Goal: Transaction & Acquisition: Purchase product/service

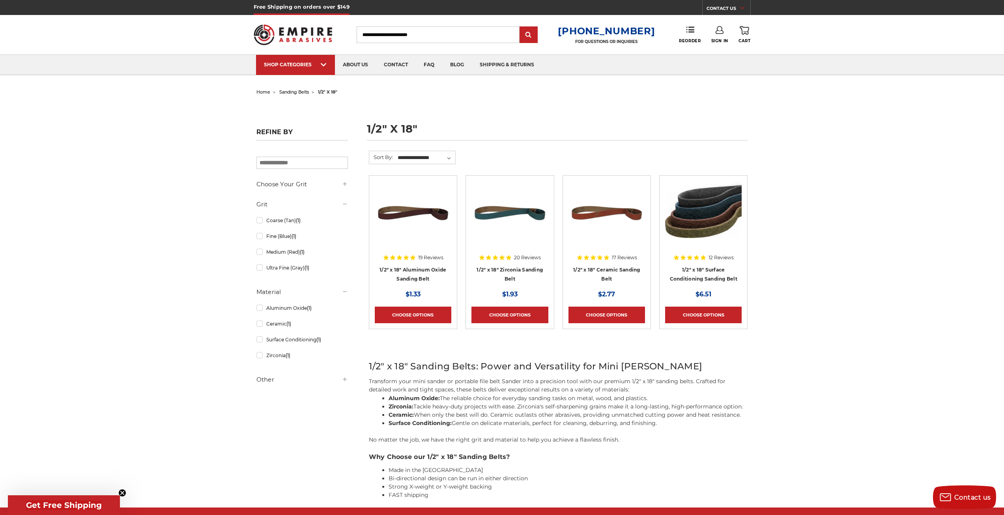
click at [712, 275] on div at bounding box center [703, 231] width 77 height 101
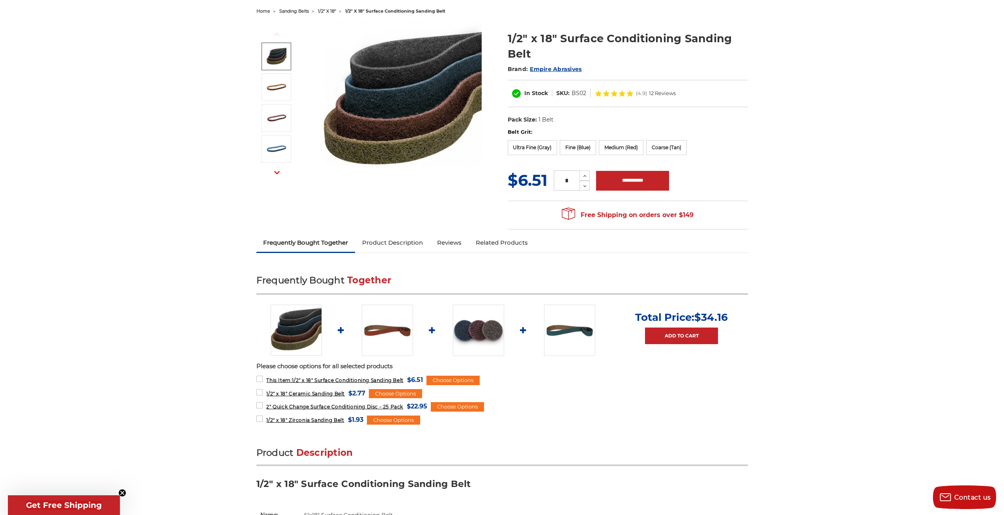
scroll to position [118, 0]
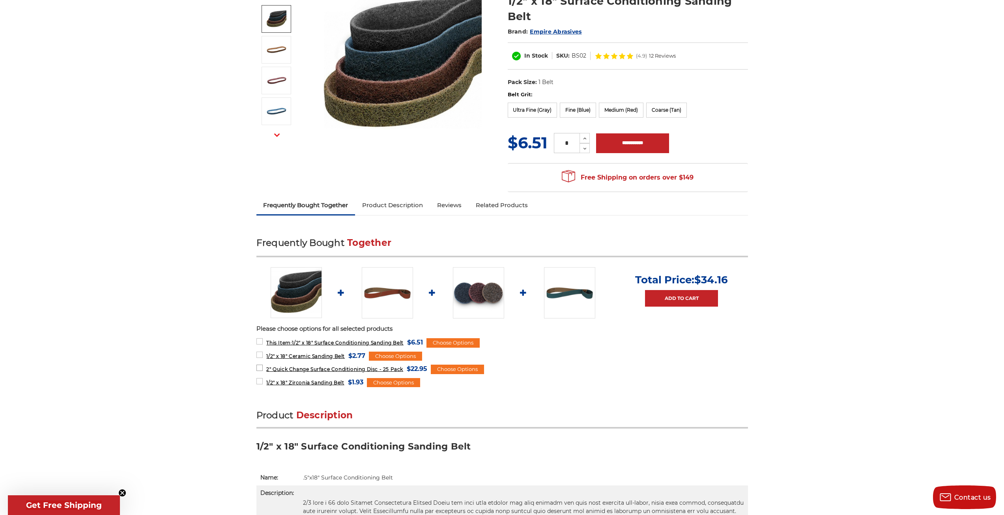
click at [259, 368] on label "2" Quick Change Surface Conditioning Disc - 25 Pack MSRP: Was: Now: $22.95 (You…" at bounding box center [342, 368] width 171 height 11
click at [260, 367] on label "2" Quick Change Surface Conditioning Disc - 25 Pack MSRP: Was: Now: $22.95 (You…" at bounding box center [342, 368] width 171 height 11
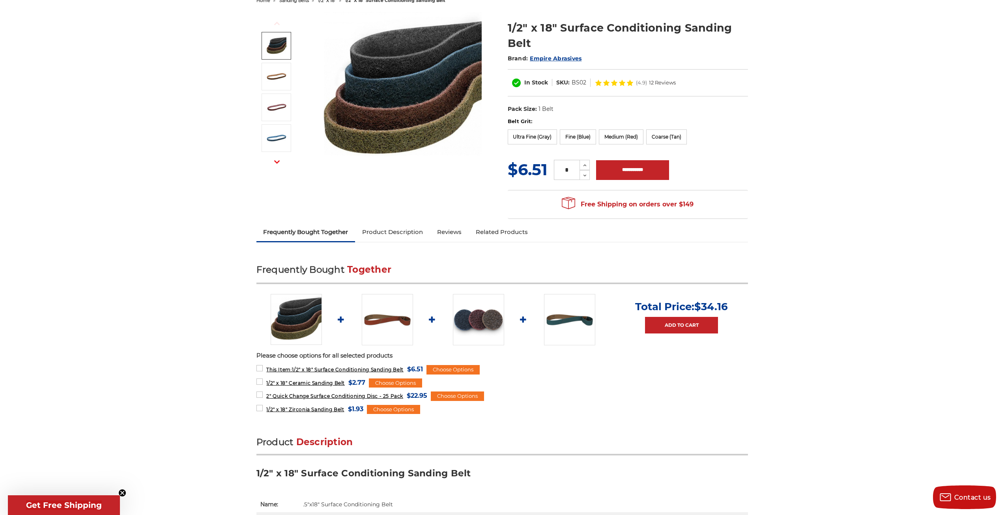
scroll to position [0, 0]
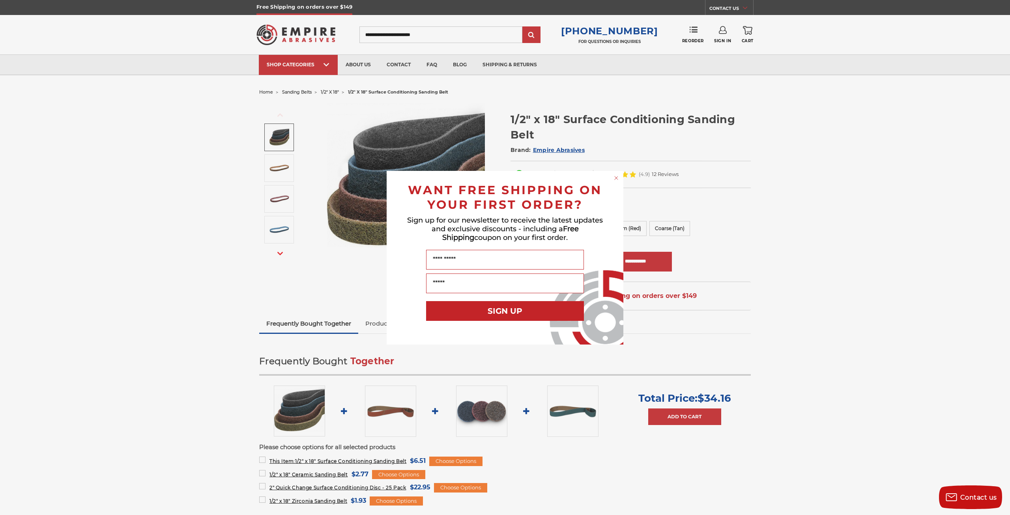
click at [618, 176] on circle "Close dialog" at bounding box center [616, 177] width 7 height 7
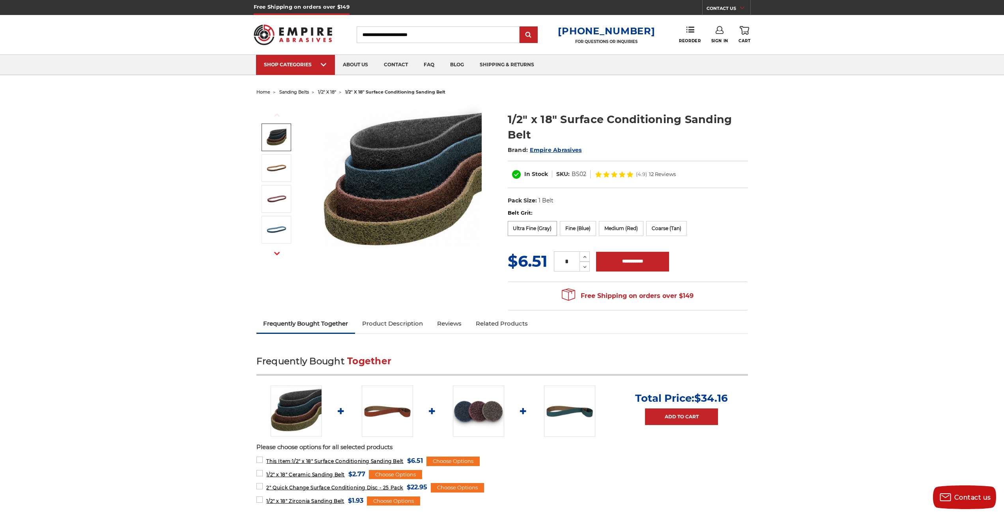
click at [544, 227] on label "Ultra Fine (Gray)" at bounding box center [533, 228] width 50 height 15
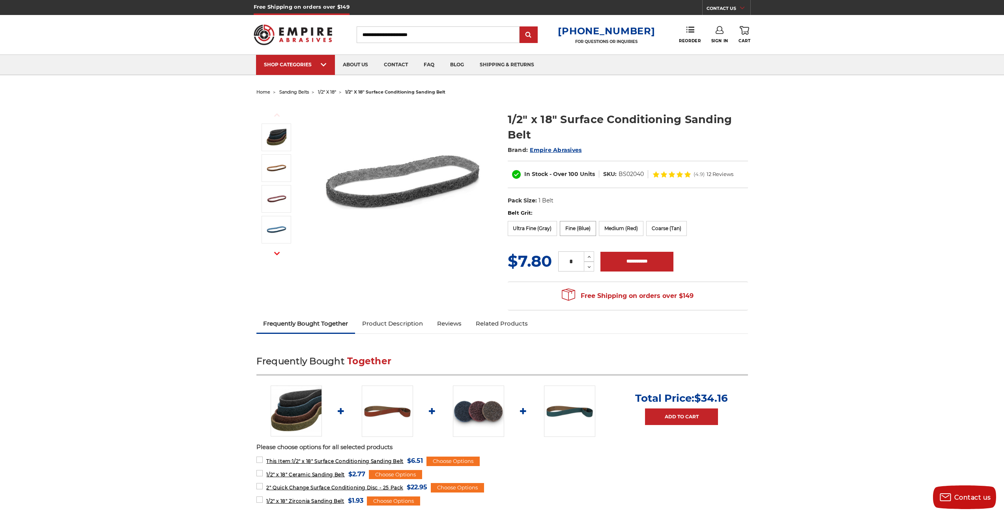
click at [571, 229] on label "Fine (Blue)" at bounding box center [578, 228] width 36 height 15
click at [617, 229] on label "Medium (Red)" at bounding box center [621, 228] width 45 height 15
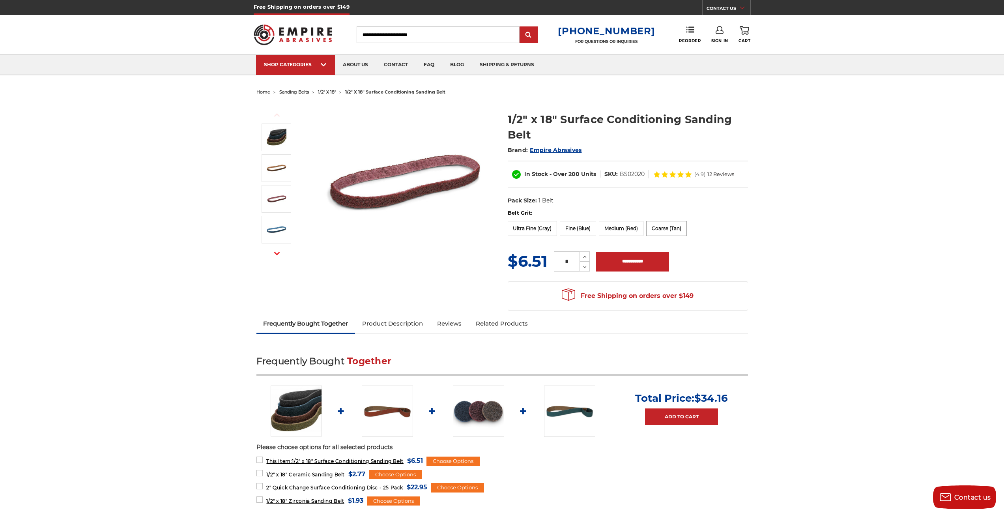
click at [669, 227] on label "Coarse (Tan)" at bounding box center [666, 228] width 41 height 15
click at [583, 227] on label "Fine (Blue)" at bounding box center [578, 228] width 36 height 15
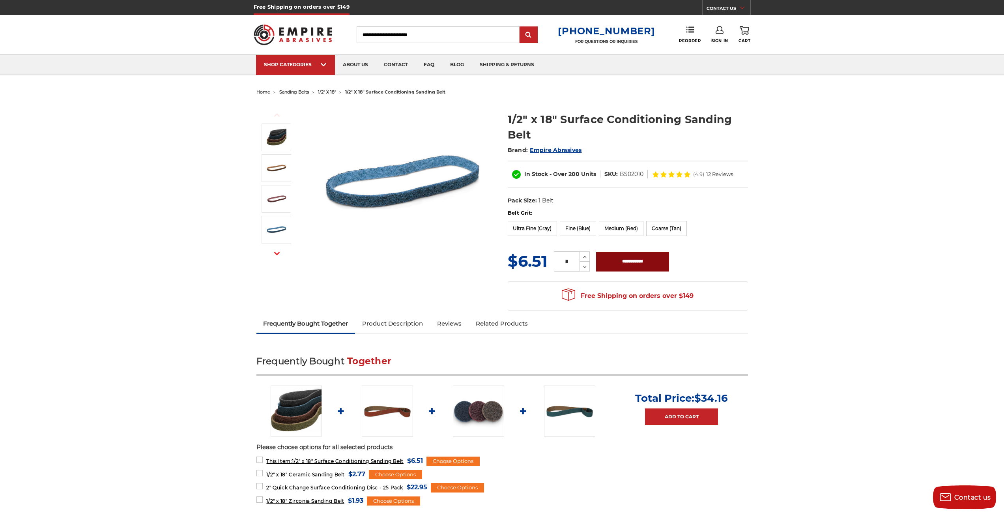
click at [639, 261] on input "**********" at bounding box center [632, 262] width 73 height 20
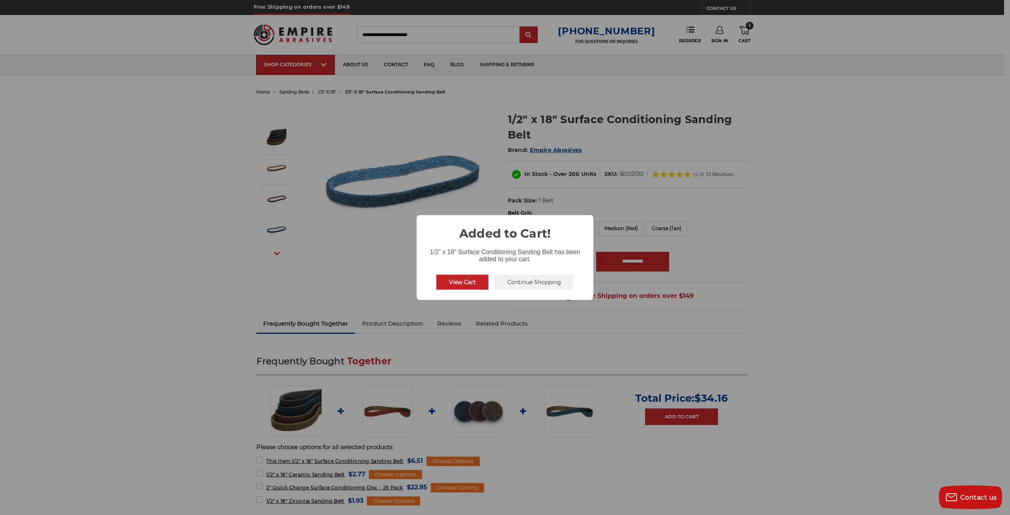
drag, startPoint x: 517, startPoint y: 283, endPoint x: 535, endPoint y: 275, distance: 20.2
click at [518, 283] on button "Continue Shopping" at bounding box center [534, 282] width 79 height 15
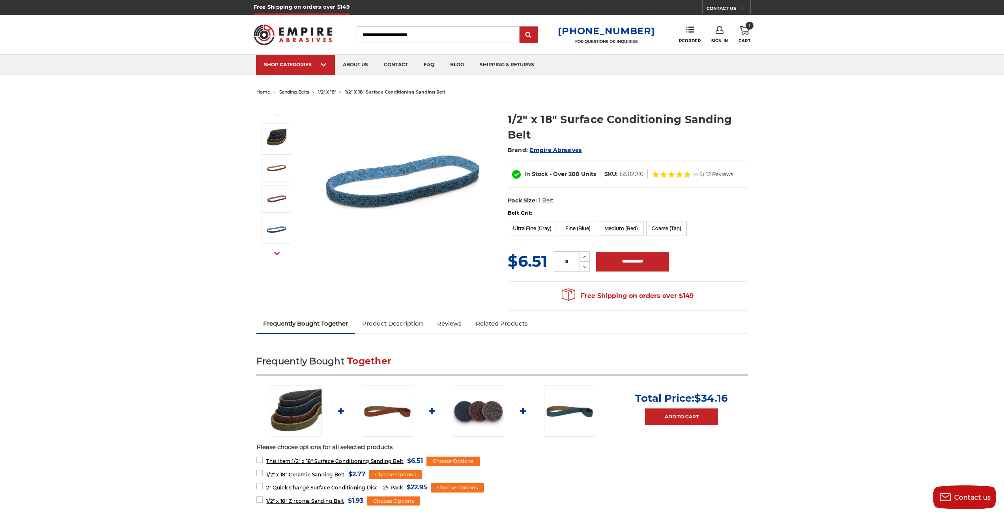
click at [625, 232] on label "Medium (Red)" at bounding box center [621, 228] width 45 height 15
click at [630, 257] on input "**********" at bounding box center [632, 262] width 73 height 20
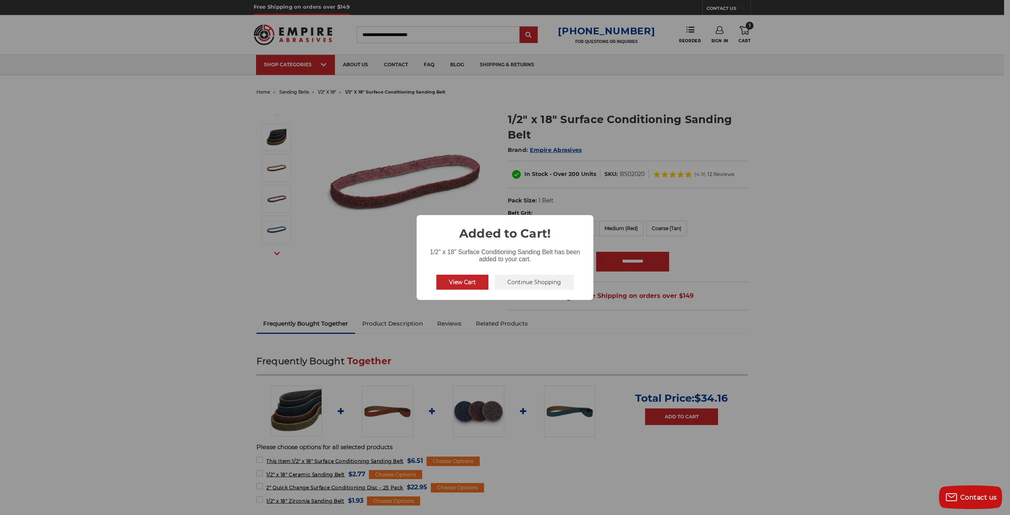
drag, startPoint x: 554, startPoint y: 281, endPoint x: 607, endPoint y: 259, distance: 58.2
click at [554, 281] on button "Continue Shopping" at bounding box center [534, 282] width 79 height 15
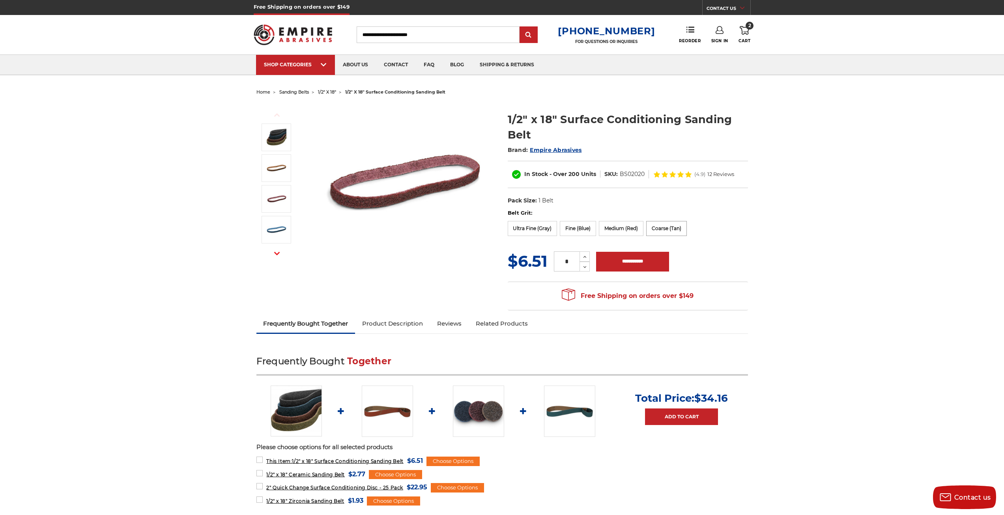
click at [663, 232] on label "Coarse (Tan)" at bounding box center [666, 228] width 41 height 15
click at [642, 261] on input "**********" at bounding box center [632, 262] width 73 height 20
type input "**********"
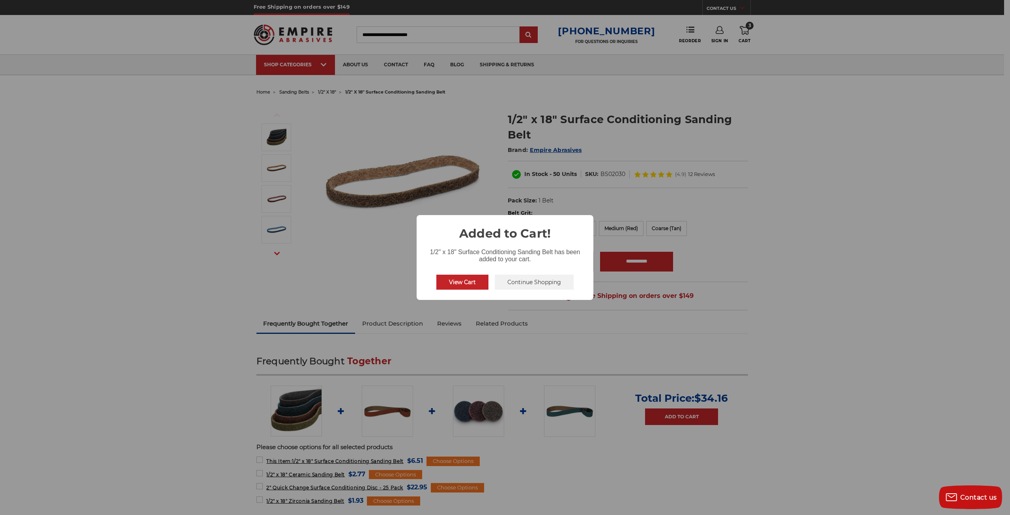
click at [558, 280] on button "Continue Shopping" at bounding box center [534, 282] width 79 height 15
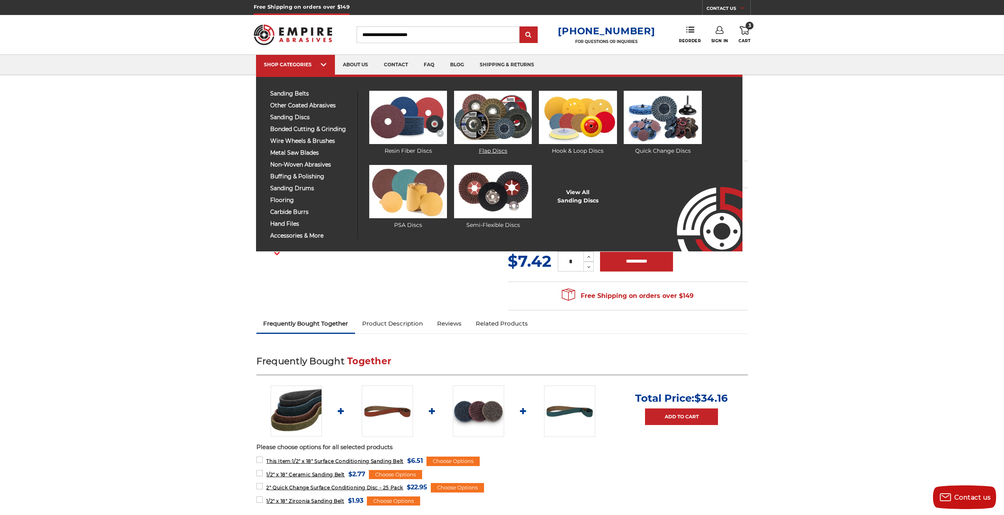
click at [501, 118] on img at bounding box center [493, 117] width 78 height 53
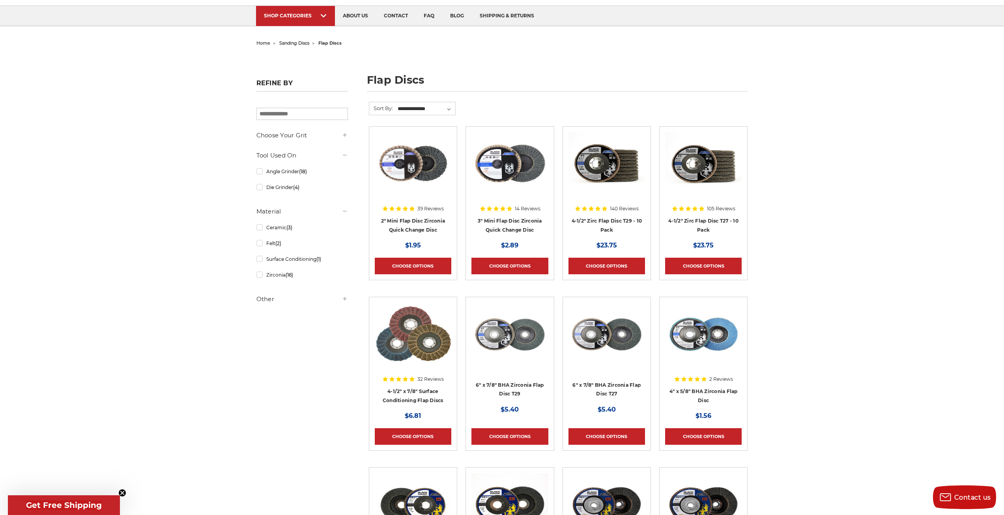
scroll to position [79, 0]
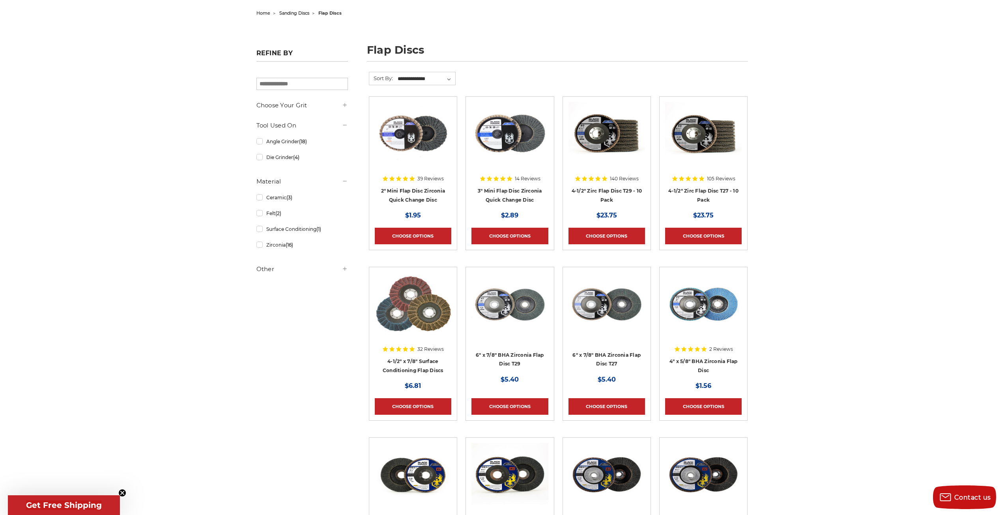
click at [615, 198] on div at bounding box center [607, 152] width 77 height 101
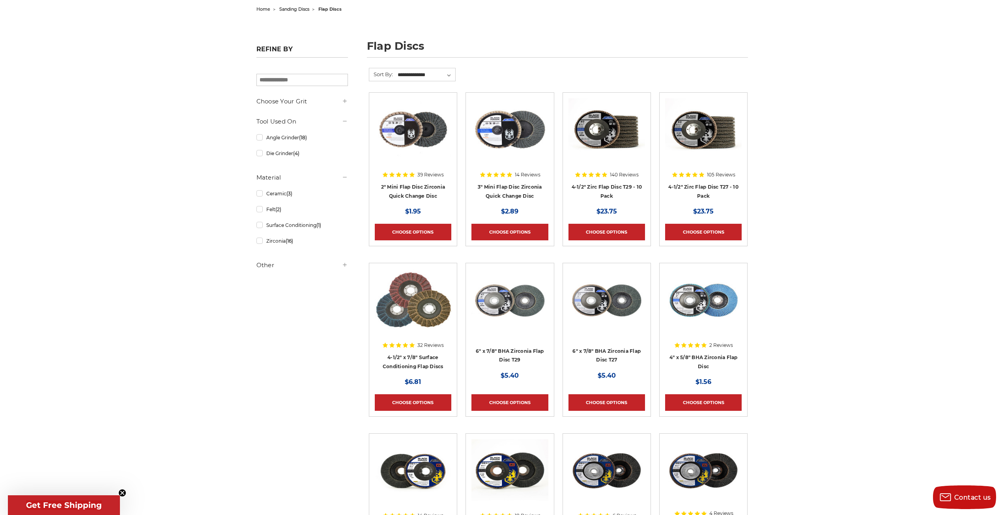
scroll to position [39, 0]
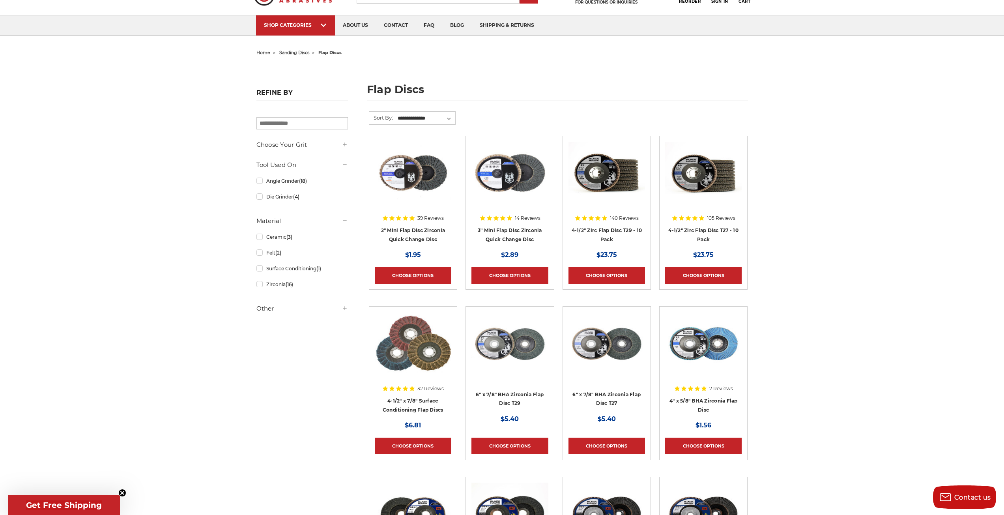
click at [705, 238] on div at bounding box center [703, 192] width 77 height 101
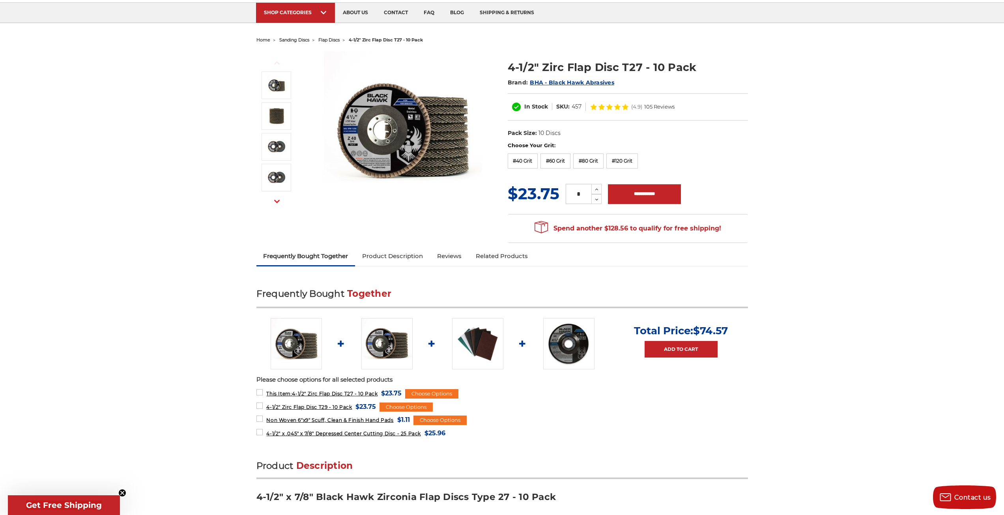
scroll to position [39, 0]
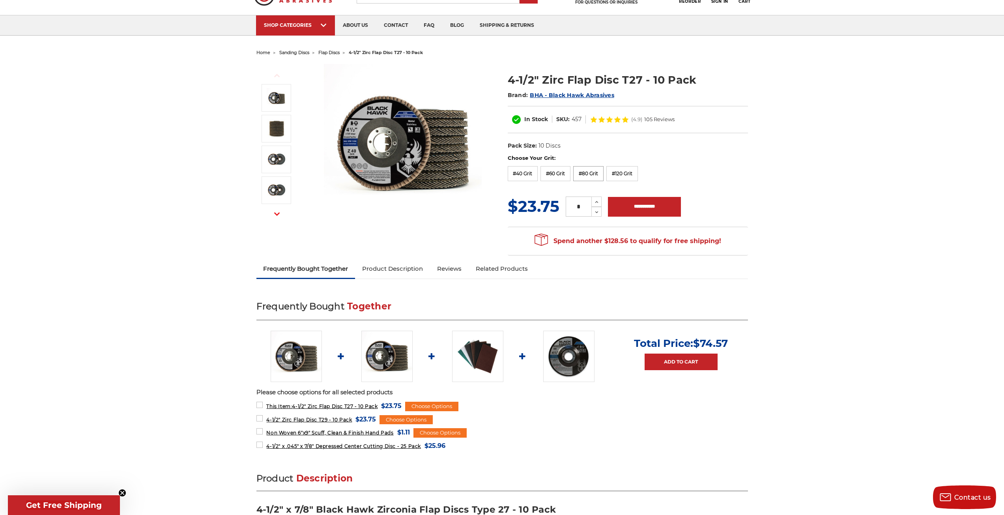
click at [585, 176] on label "#80 Grit" at bounding box center [588, 173] width 30 height 15
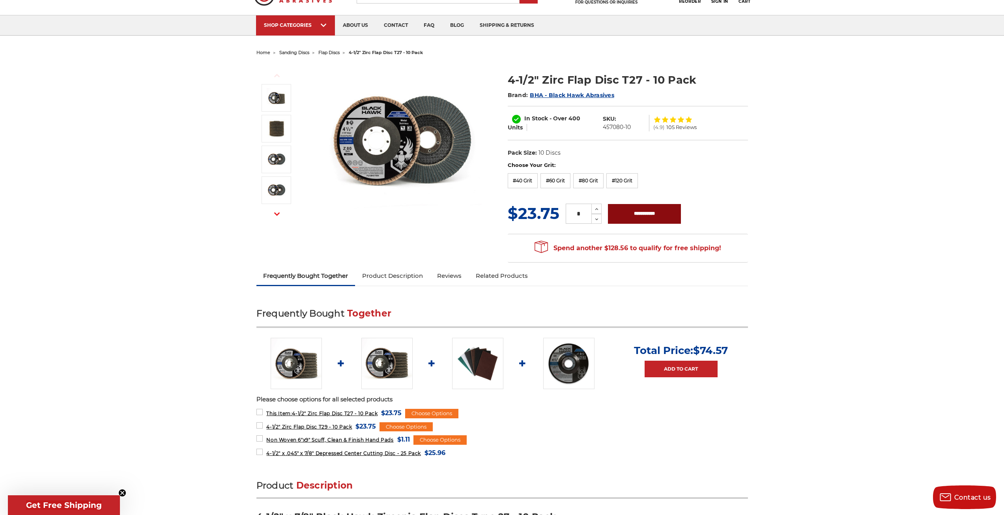
click at [663, 215] on input "**********" at bounding box center [644, 214] width 73 height 20
type input "**********"
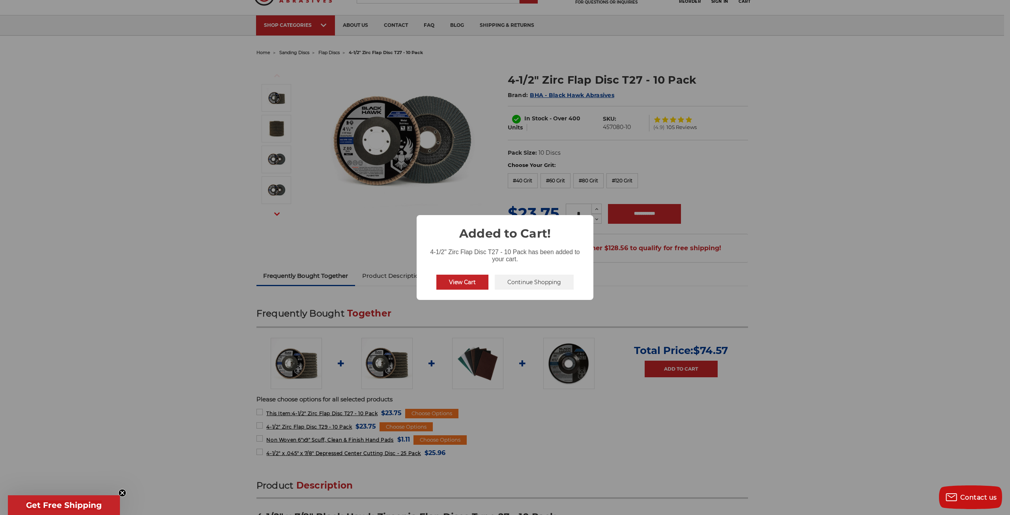
click at [567, 288] on button "Continue Shopping" at bounding box center [534, 282] width 79 height 15
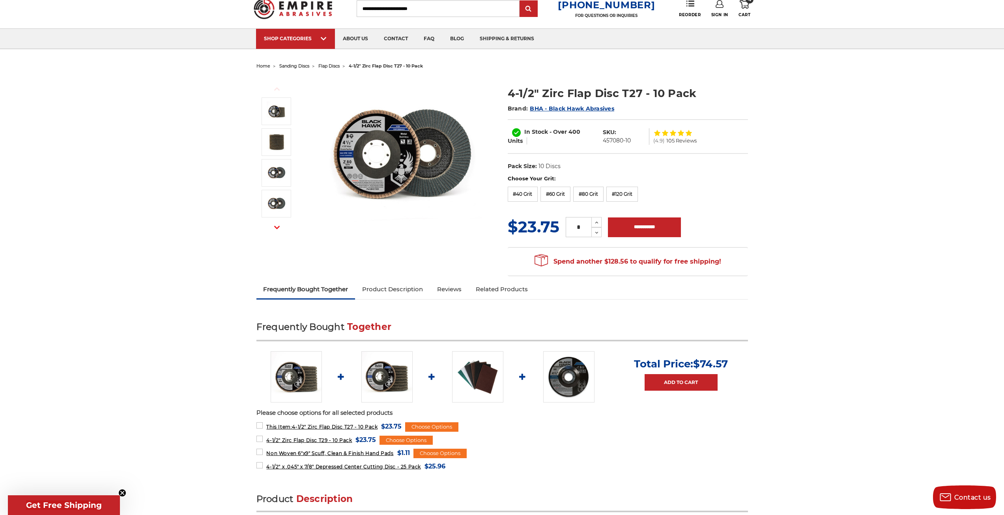
scroll to position [0, 0]
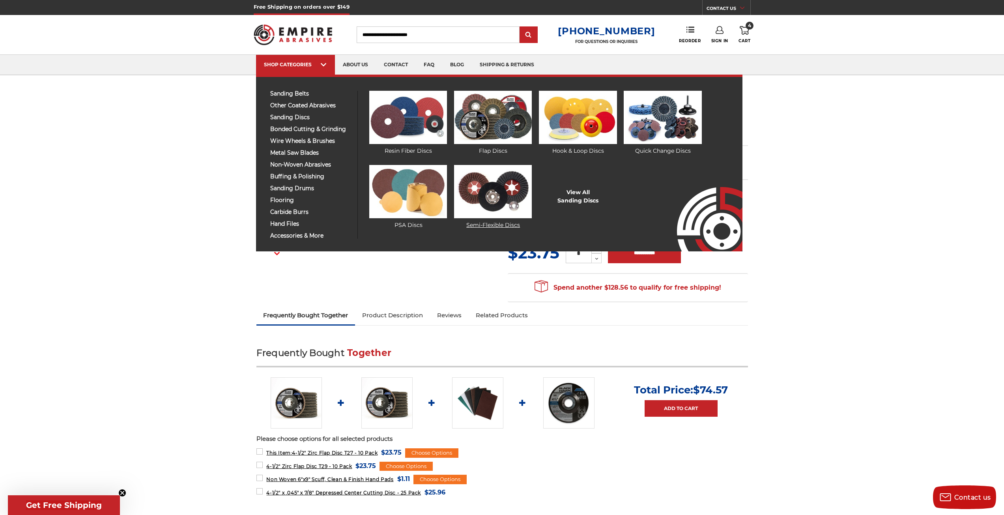
click at [492, 182] on img at bounding box center [493, 191] width 78 height 53
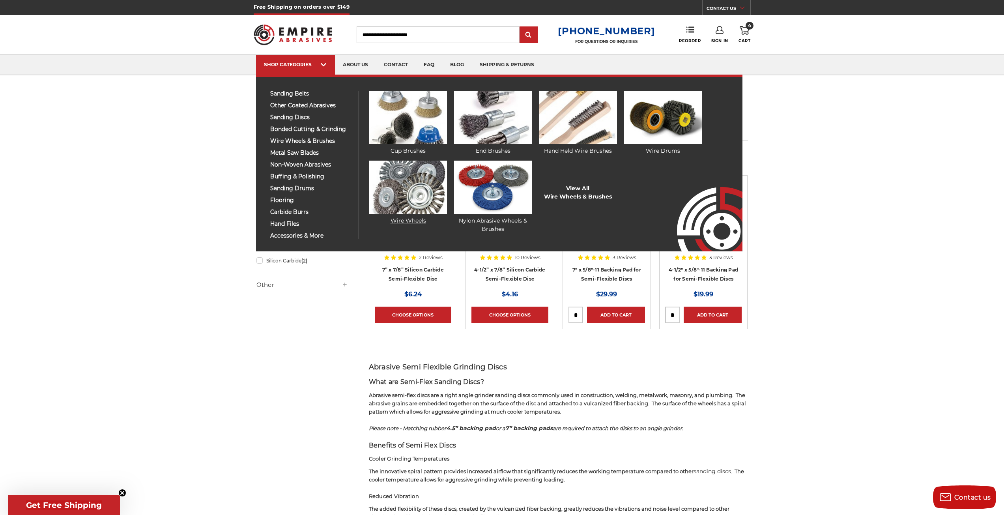
click at [406, 180] on img at bounding box center [408, 187] width 78 height 53
